Goal: Find specific page/section: Find specific page/section

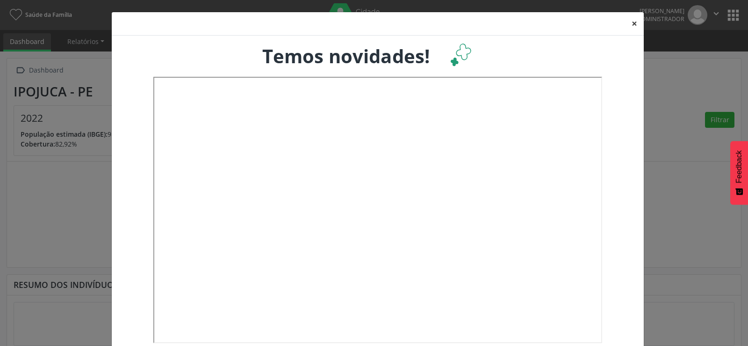
click at [635, 22] on button "×" at bounding box center [634, 23] width 19 height 23
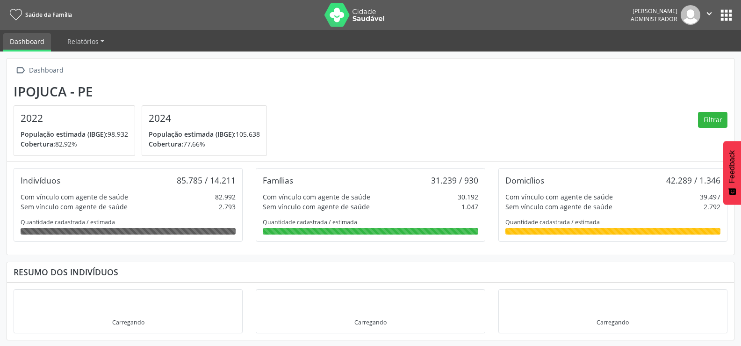
click at [725, 18] on button "apps" at bounding box center [726, 15] width 16 height 16
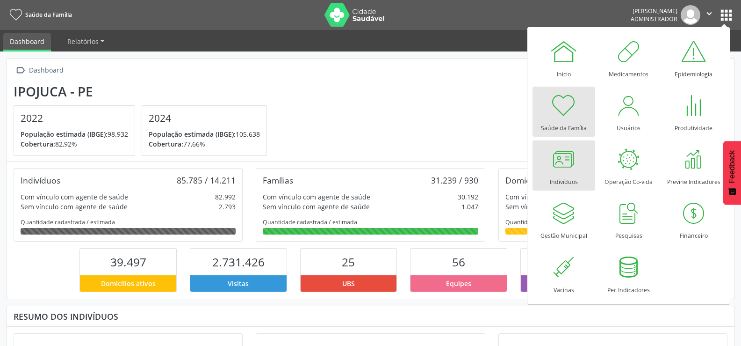
click at [557, 170] on div at bounding box center [564, 159] width 28 height 28
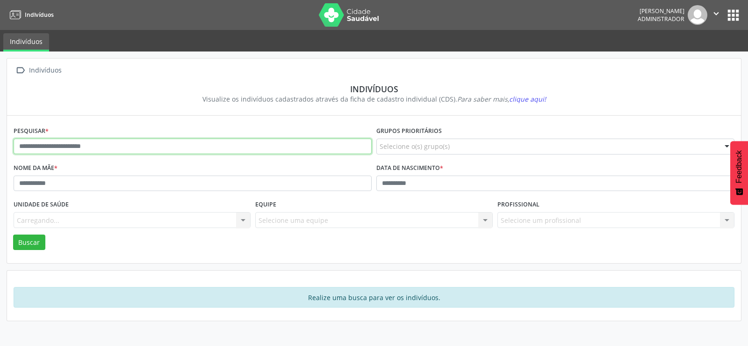
click at [55, 142] on input "text" at bounding box center [193, 146] width 358 height 16
paste input "**********"
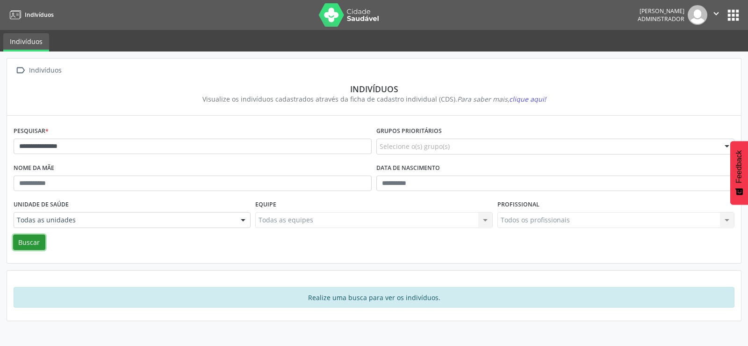
click at [37, 246] on button "Buscar" at bounding box center [29, 242] width 32 height 16
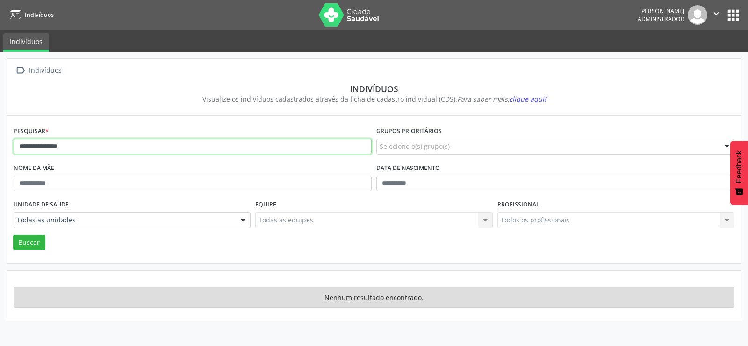
drag, startPoint x: 95, startPoint y: 150, endPoint x: 7, endPoint y: 166, distance: 89.4
click at [7, 166] on div "**********" at bounding box center [374, 189] width 734 height 147
type input "**********"
click at [13, 234] on button "Buscar" at bounding box center [29, 242] width 32 height 16
drag, startPoint x: 105, startPoint y: 147, endPoint x: 0, endPoint y: 147, distance: 104.8
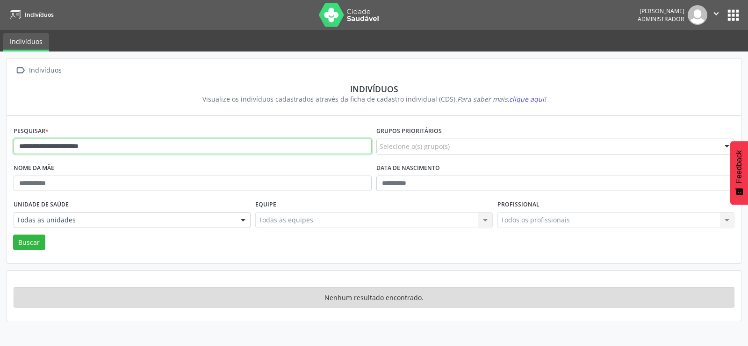
click at [0, 147] on div "**********" at bounding box center [374, 198] width 748 height 294
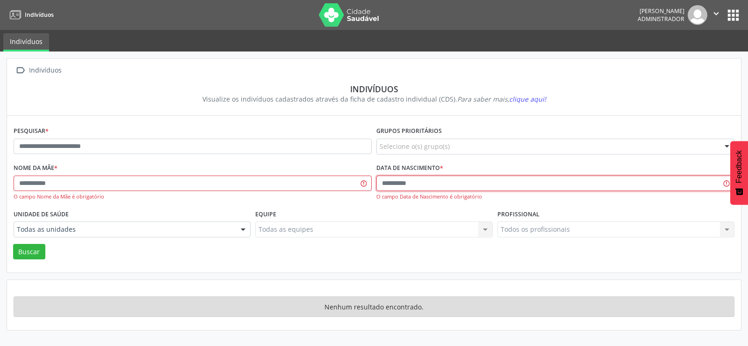
click at [414, 184] on input "text" at bounding box center [555, 183] width 358 height 16
type input "**********"
click at [37, 245] on button "Buscar" at bounding box center [29, 252] width 32 height 16
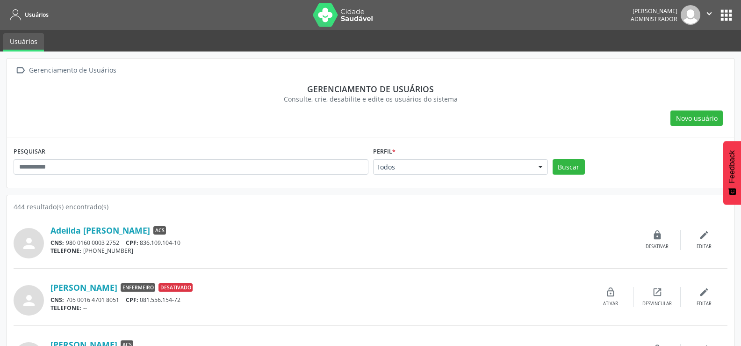
click at [727, 17] on button "apps" at bounding box center [726, 15] width 16 height 16
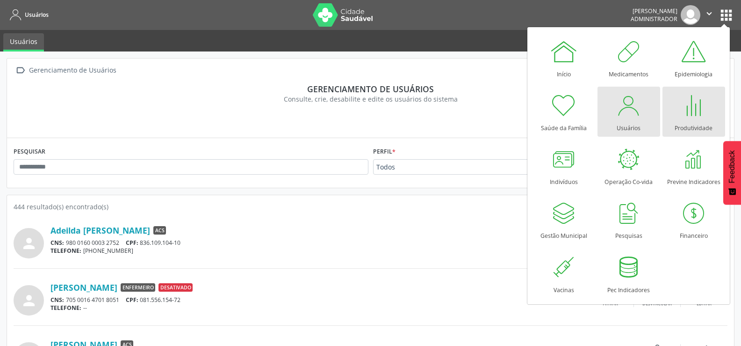
click at [692, 108] on div at bounding box center [694, 105] width 28 height 28
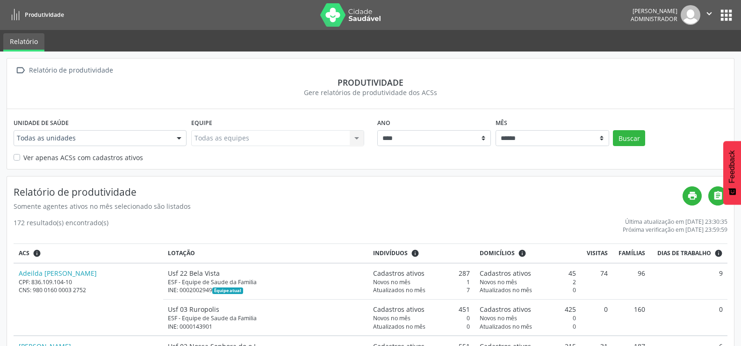
click at [178, 140] on div at bounding box center [179, 138] width 14 height 16
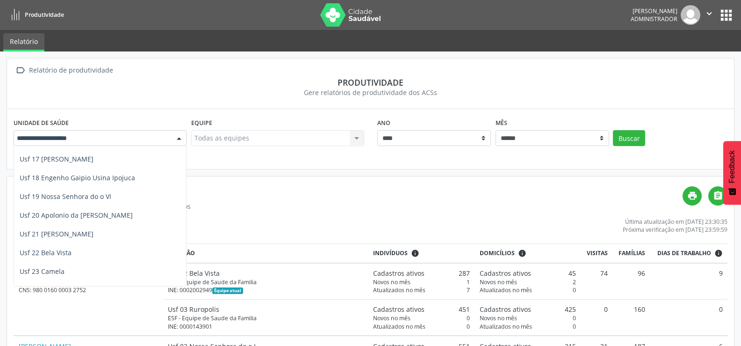
scroll to position [347, 0]
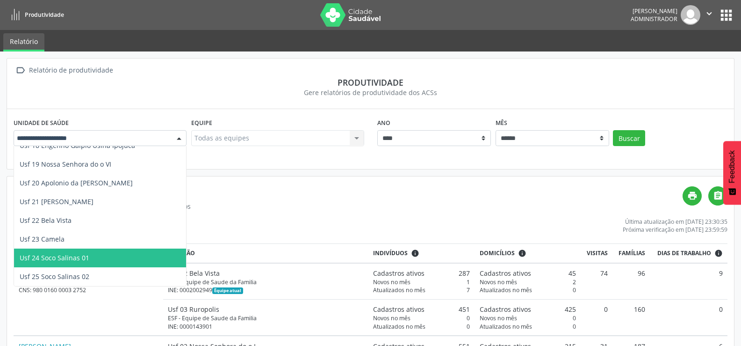
click at [80, 258] on span "Usf 24 Soco Salinas 01" at bounding box center [55, 257] width 70 height 9
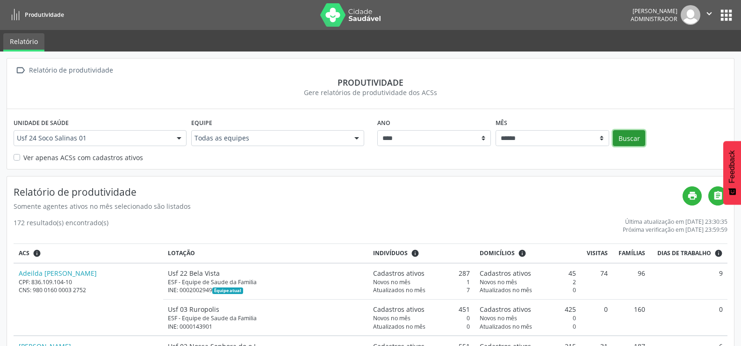
click at [636, 138] on button "Buscar" at bounding box center [629, 138] width 32 height 16
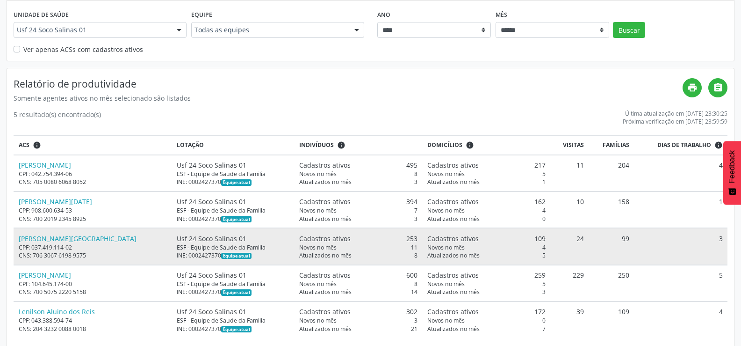
scroll to position [120, 0]
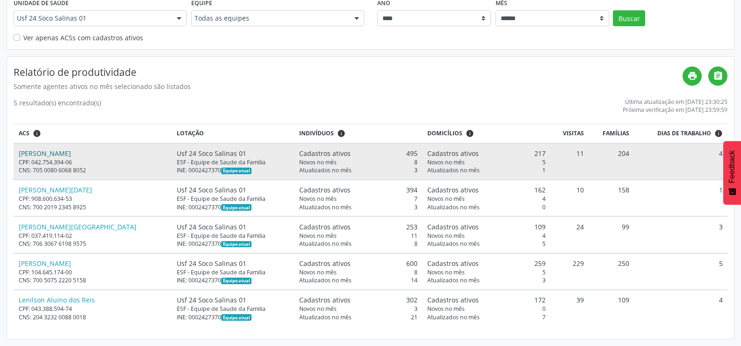
click at [51, 157] on link "Annyceli Rivas Ortega" at bounding box center [45, 153] width 52 height 9
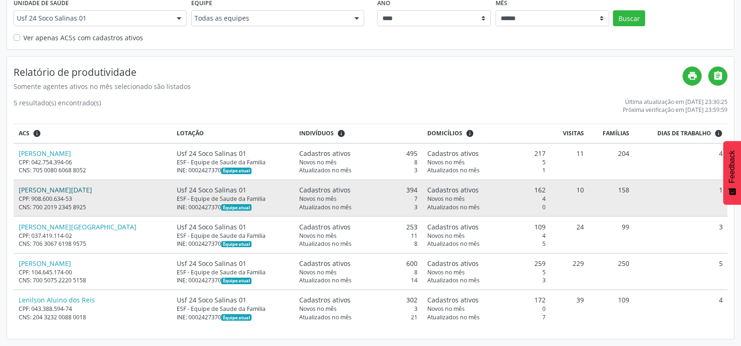
click at [45, 189] on link "Delma Lucia Domingos" at bounding box center [55, 189] width 73 height 9
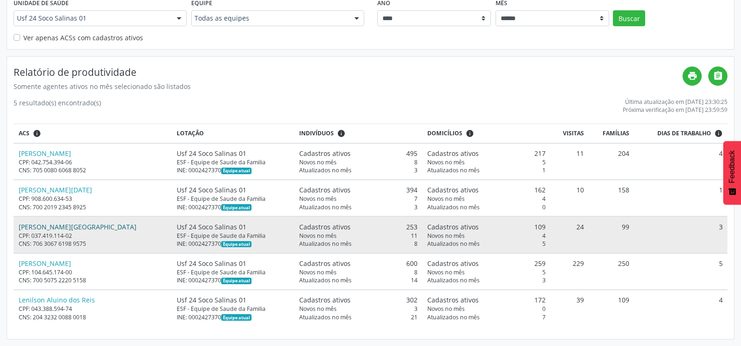
click at [59, 223] on link "Emilia Santana de Lima" at bounding box center [78, 226] width 118 height 9
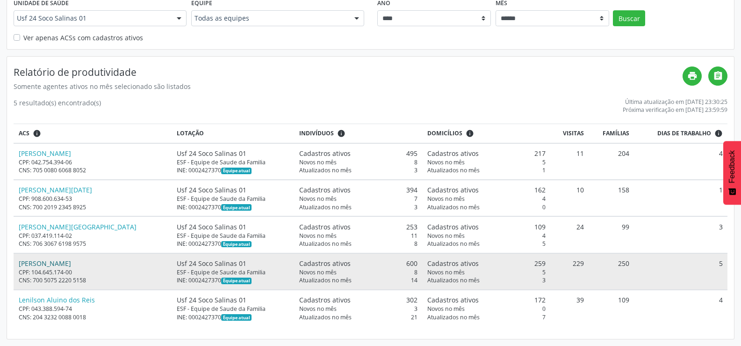
click at [71, 266] on link "Lara Beatriz Pereira de Andrade" at bounding box center [45, 263] width 52 height 9
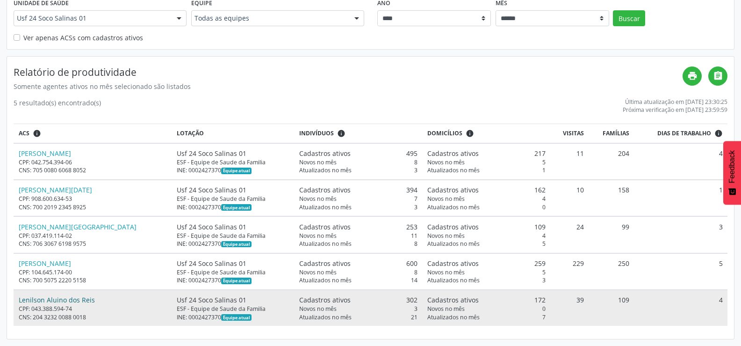
click at [75, 302] on link "Lenilson Aluino dos Reis" at bounding box center [57, 299] width 76 height 9
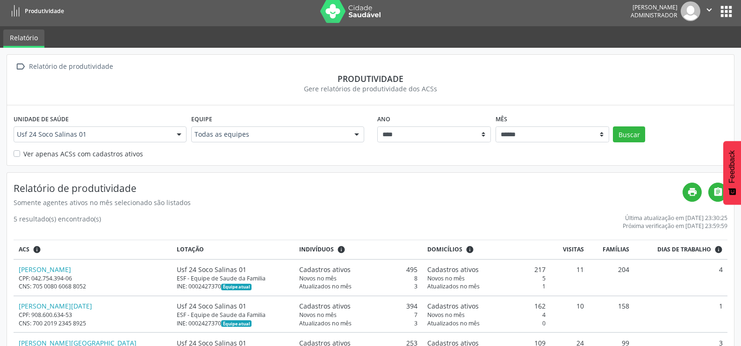
scroll to position [0, 0]
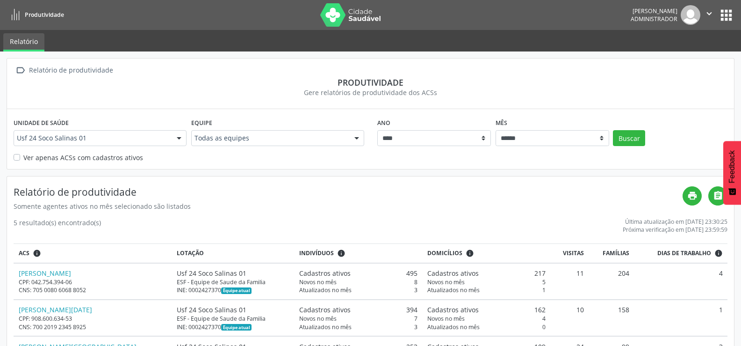
click at [174, 135] on div at bounding box center [179, 138] width 14 height 16
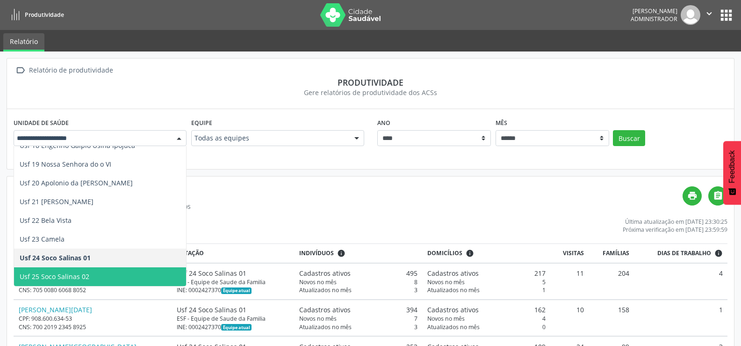
click at [71, 275] on span "Usf 25 Soco Salinas 02" at bounding box center [55, 276] width 70 height 9
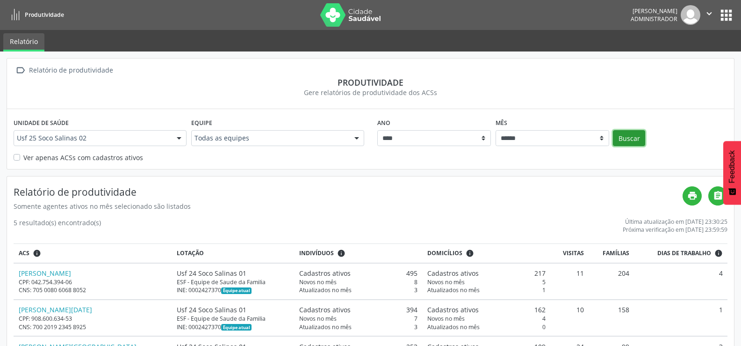
click at [621, 135] on button "Buscar" at bounding box center [629, 138] width 32 height 16
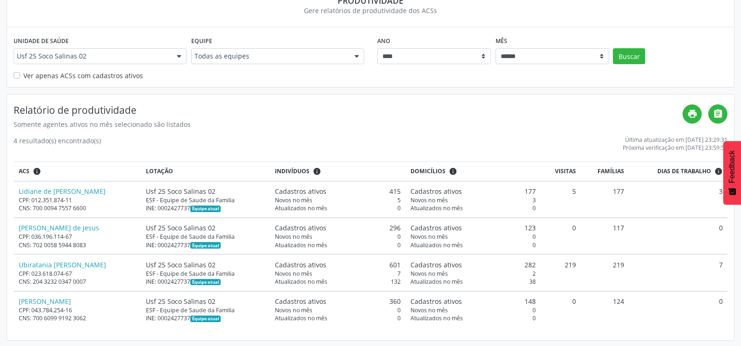
scroll to position [83, 0]
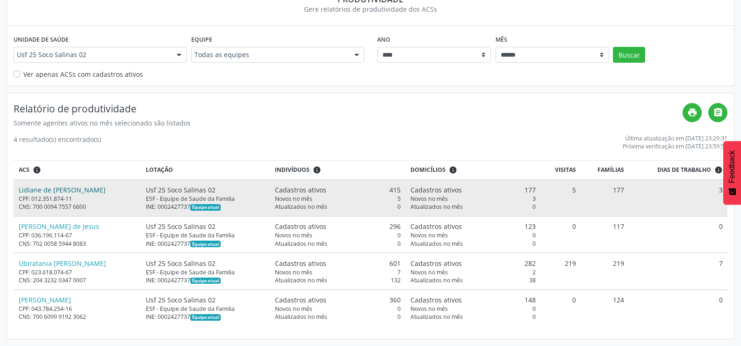
click at [106, 190] on link "Lidiane de Cassia Lucas do Nascimento" at bounding box center [62, 189] width 87 height 9
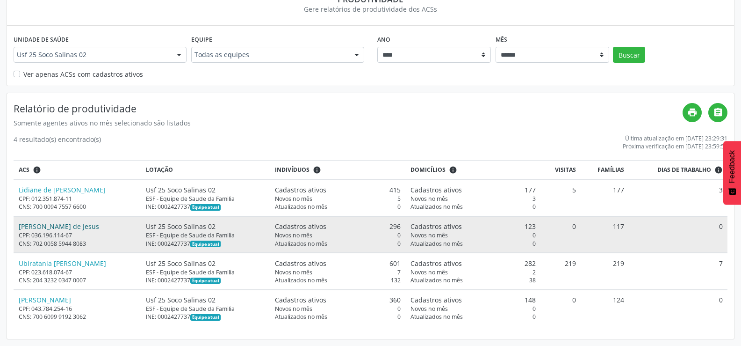
click at [89, 228] on link "Marinalva Maria Santos de Jesus" at bounding box center [59, 226] width 80 height 9
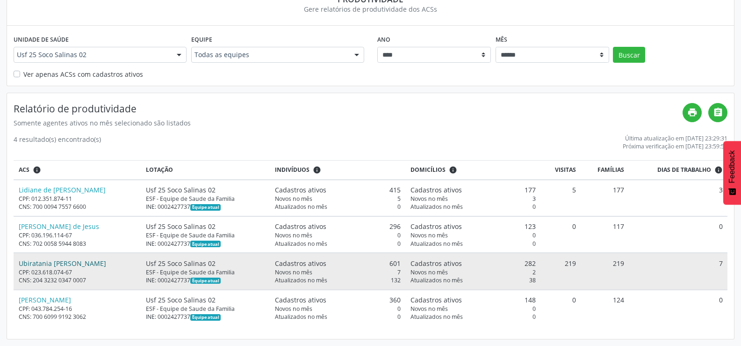
click at [54, 260] on link "Ubiratania Cassia da Silva" at bounding box center [62, 263] width 87 height 9
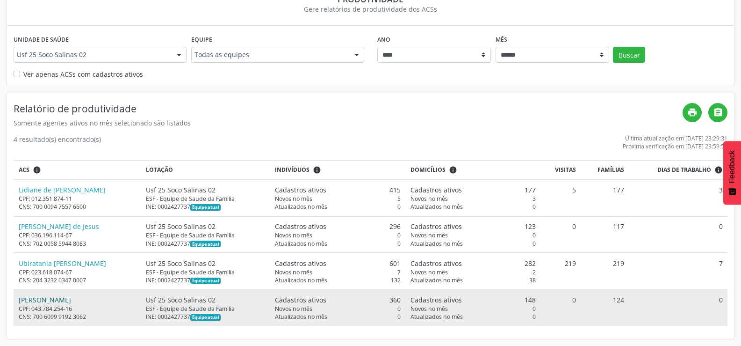
click at [71, 296] on link "Wilnerane de Souza Silva" at bounding box center [45, 299] width 52 height 9
